Goal: Check status

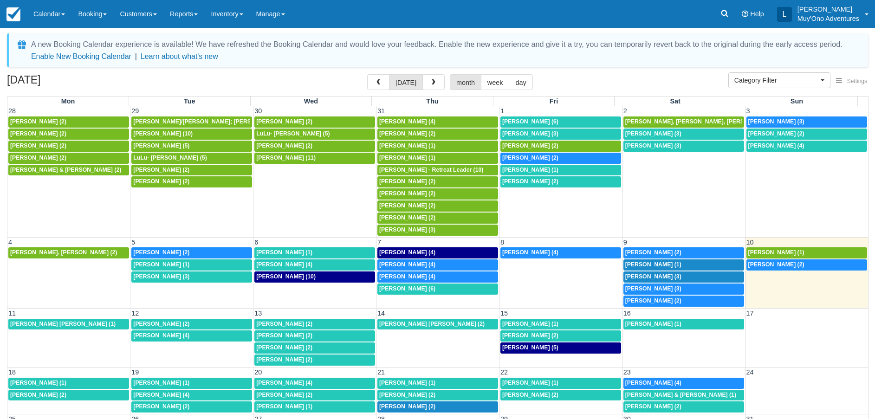
select select
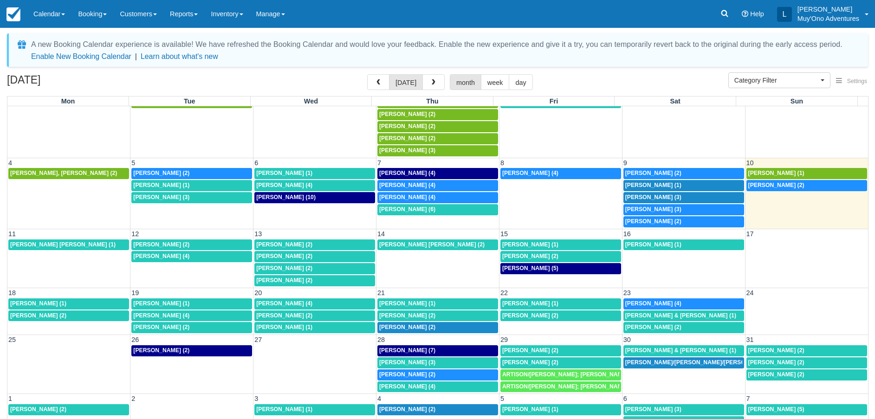
scroll to position [83, 0]
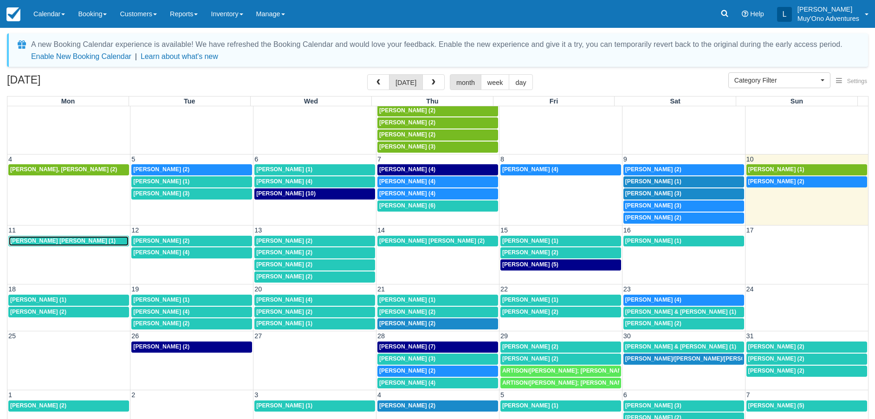
click at [90, 243] on div "Christopher Scott Gross (1)" at bounding box center [68, 241] width 117 height 7
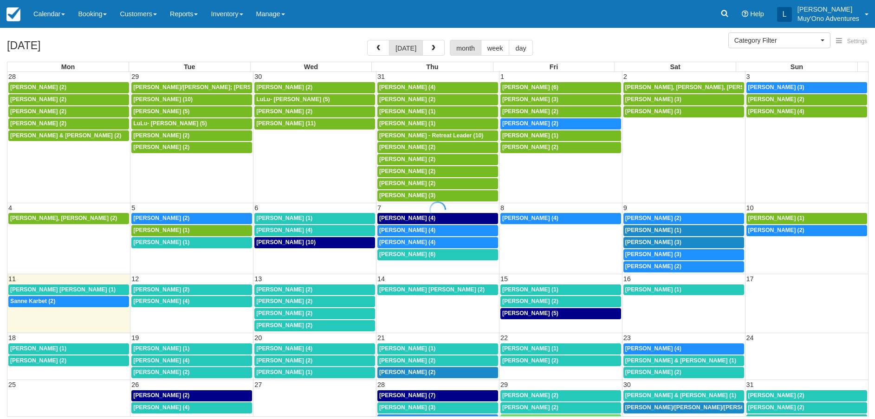
select select
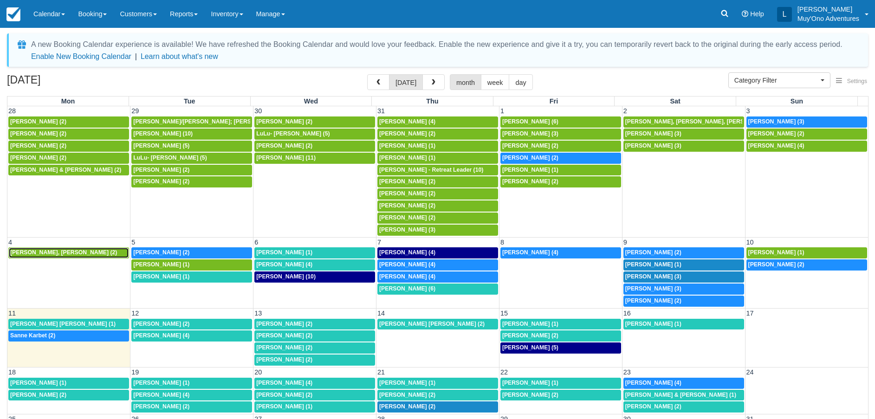
click at [80, 253] on span "[PERSON_NAME], [PERSON_NAME] (2)" at bounding box center [63, 252] width 107 height 6
select select
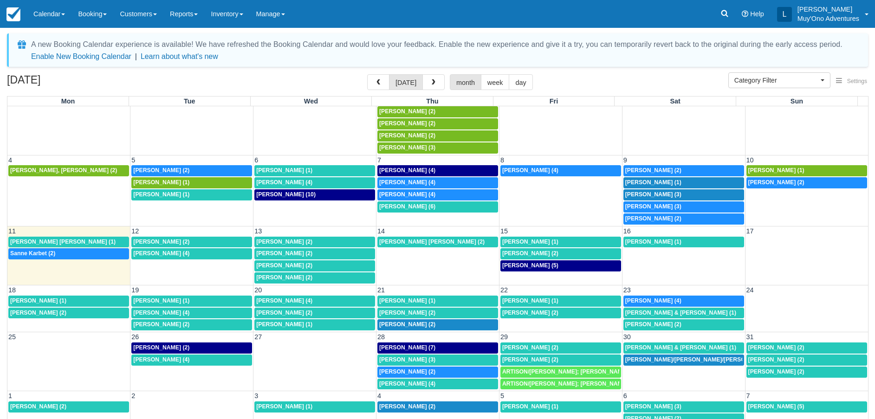
scroll to position [83, 0]
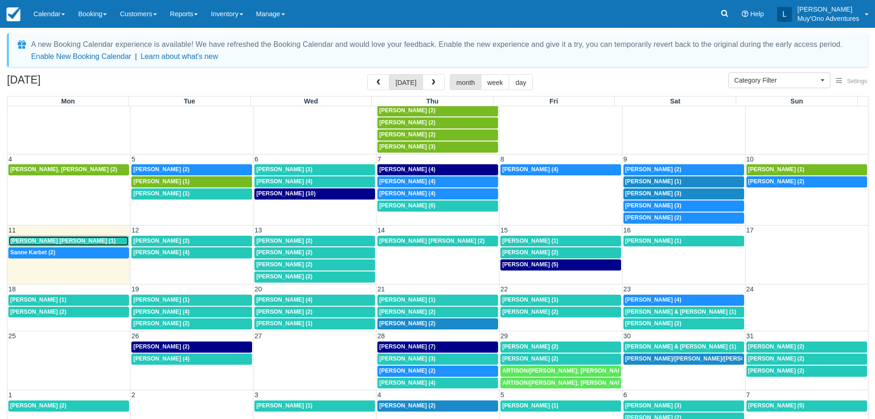
click at [59, 236] on link "[PERSON_NAME] [PERSON_NAME] (1)" at bounding box center [68, 241] width 121 height 11
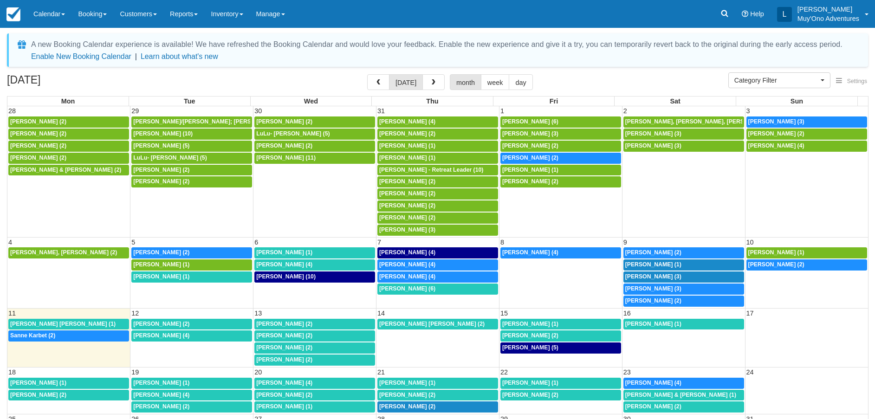
select select
click at [75, 334] on div "8:30a Sanne Karbet (2)" at bounding box center [68, 335] width 117 height 7
select select
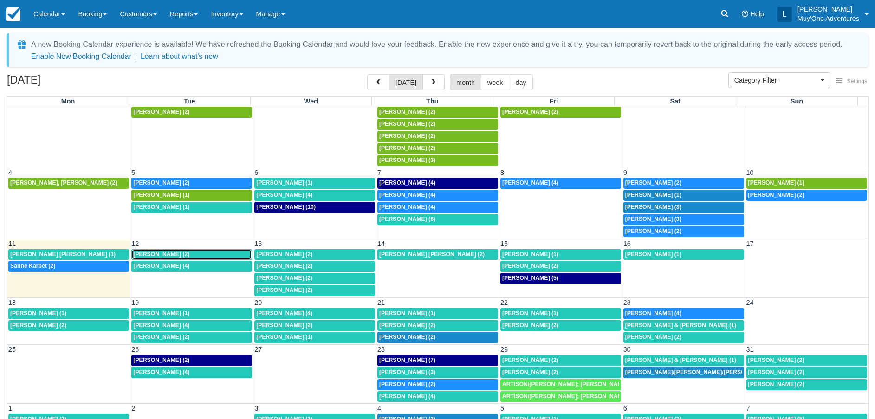
click at [179, 252] on span "Kristina Kenne Cooper (2)" at bounding box center [161, 254] width 56 height 6
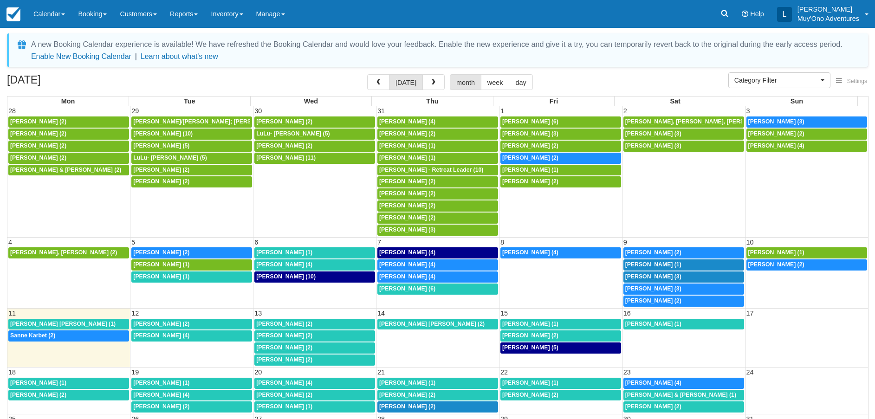
select select
click at [161, 337] on span "Patrick Baker (4)" at bounding box center [161, 335] width 56 height 6
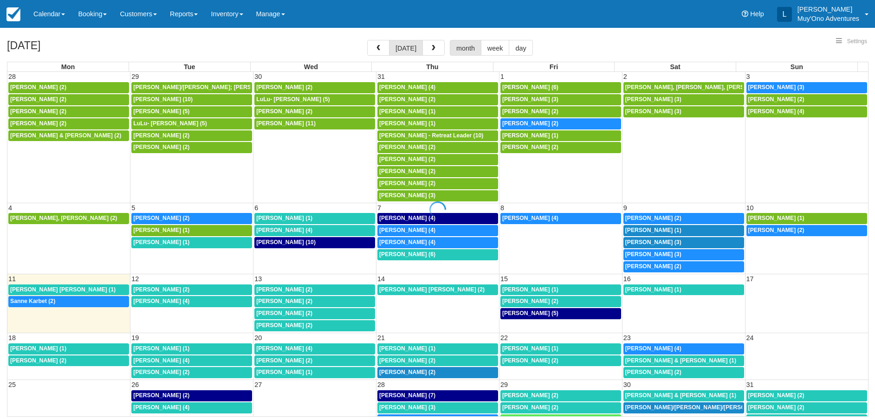
select select
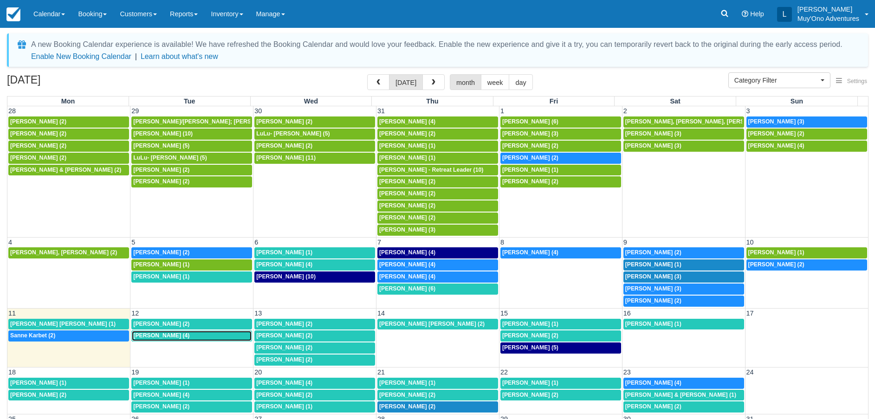
click at [184, 336] on div "8a Patrick Baker (4)" at bounding box center [191, 335] width 117 height 7
